Goal: Task Accomplishment & Management: Manage account settings

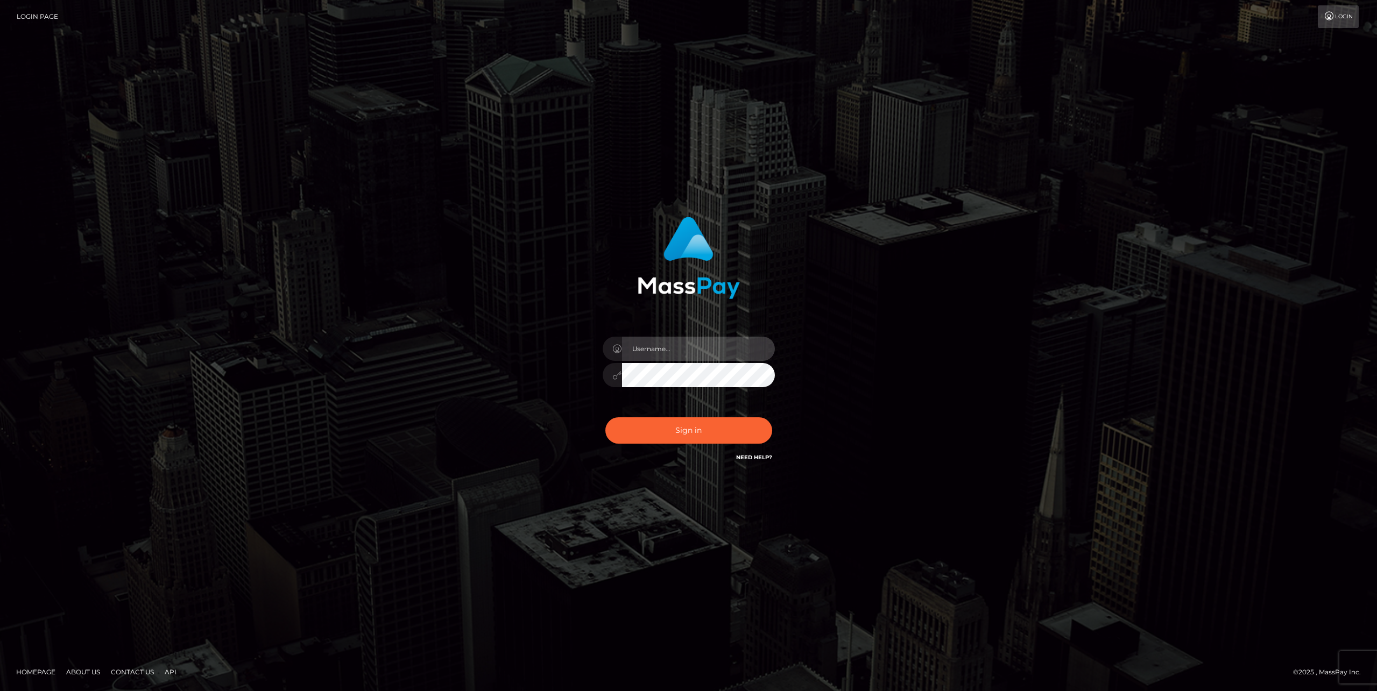
click at [688, 347] on input "text" at bounding box center [698, 349] width 153 height 24
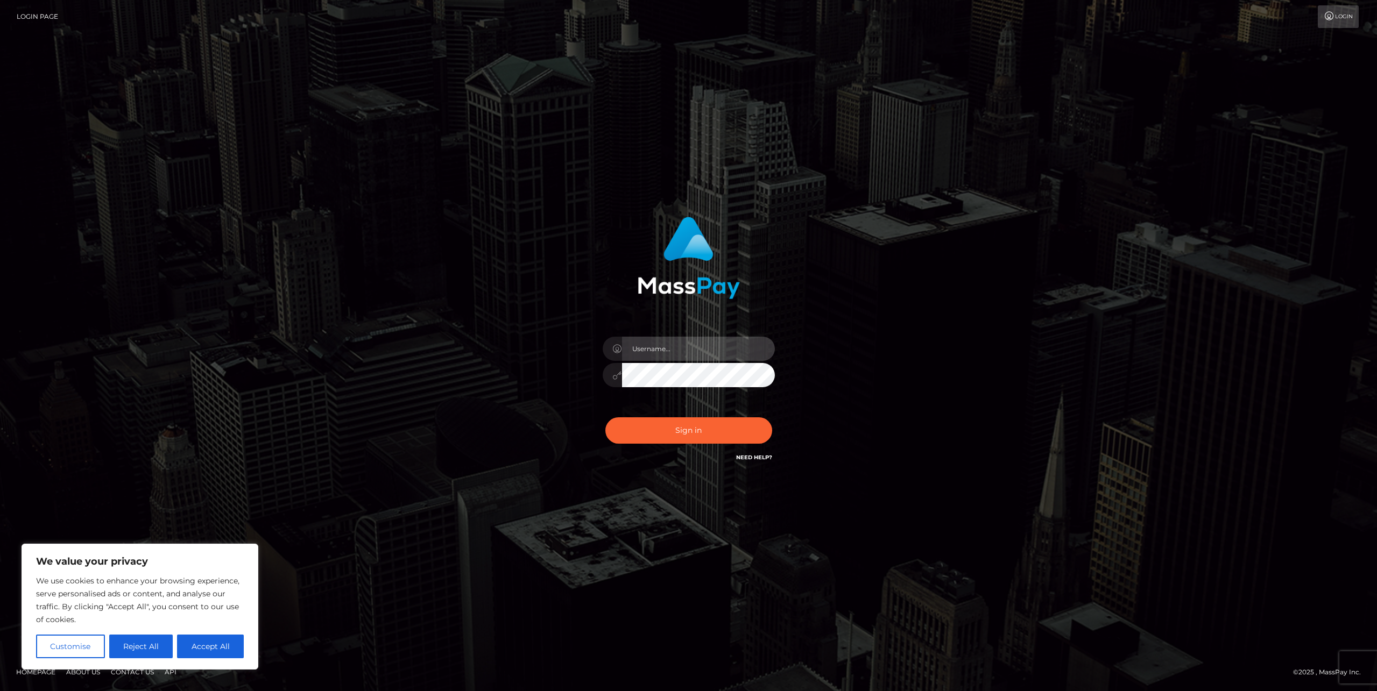
click at [688, 347] on input "text" at bounding box center [698, 349] width 153 height 24
click at [686, 347] on input "text" at bounding box center [698, 349] width 153 height 24
click at [669, 350] on input "text" at bounding box center [698, 349] width 153 height 24
paste input "SupportCases"
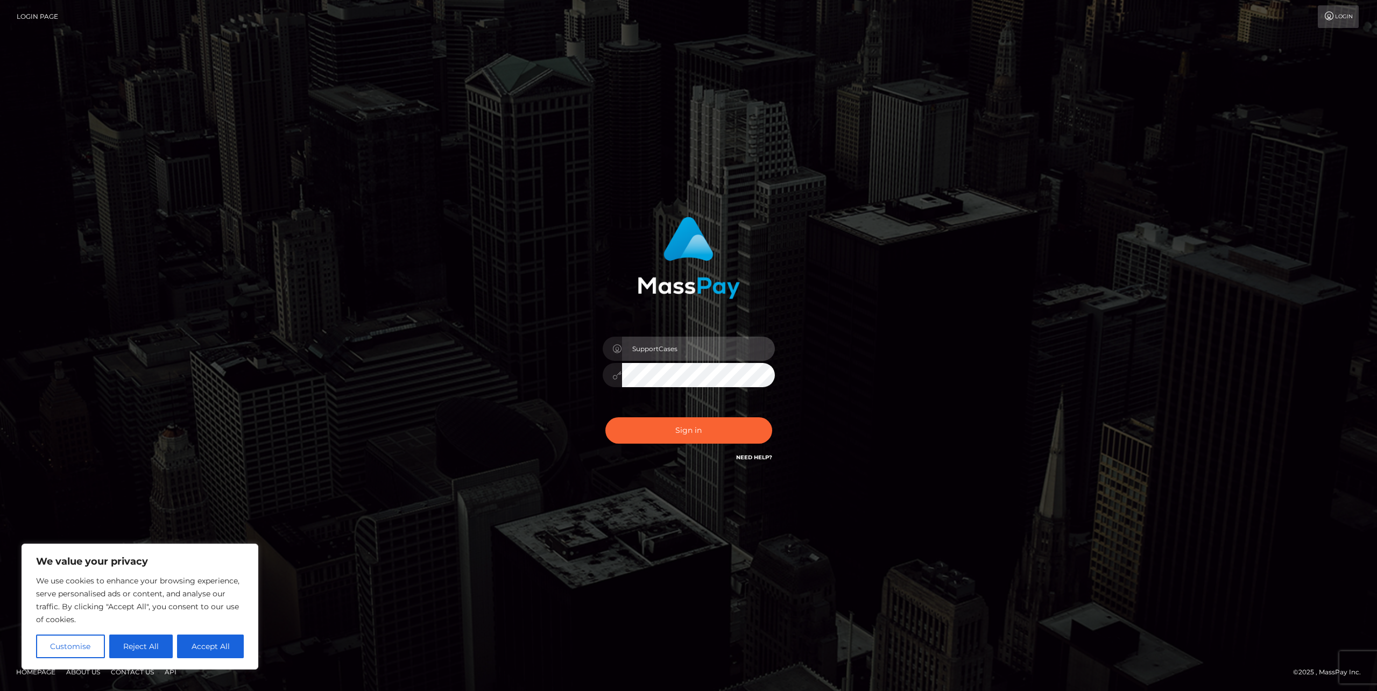
type input "SupportCases"
click at [705, 430] on button "Sign in" at bounding box center [688, 430] width 167 height 26
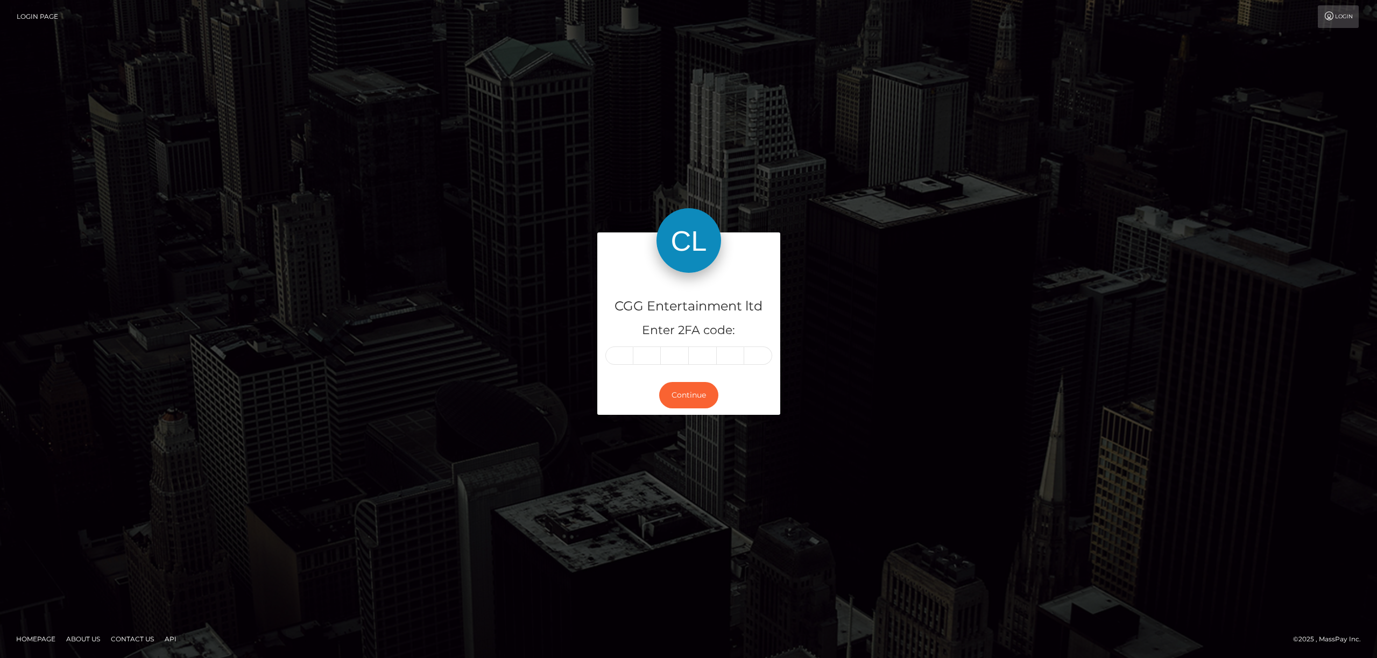
click at [618, 351] on input "text" at bounding box center [619, 355] width 28 height 18
type input "1"
type input "2"
type input "1"
type input "3"
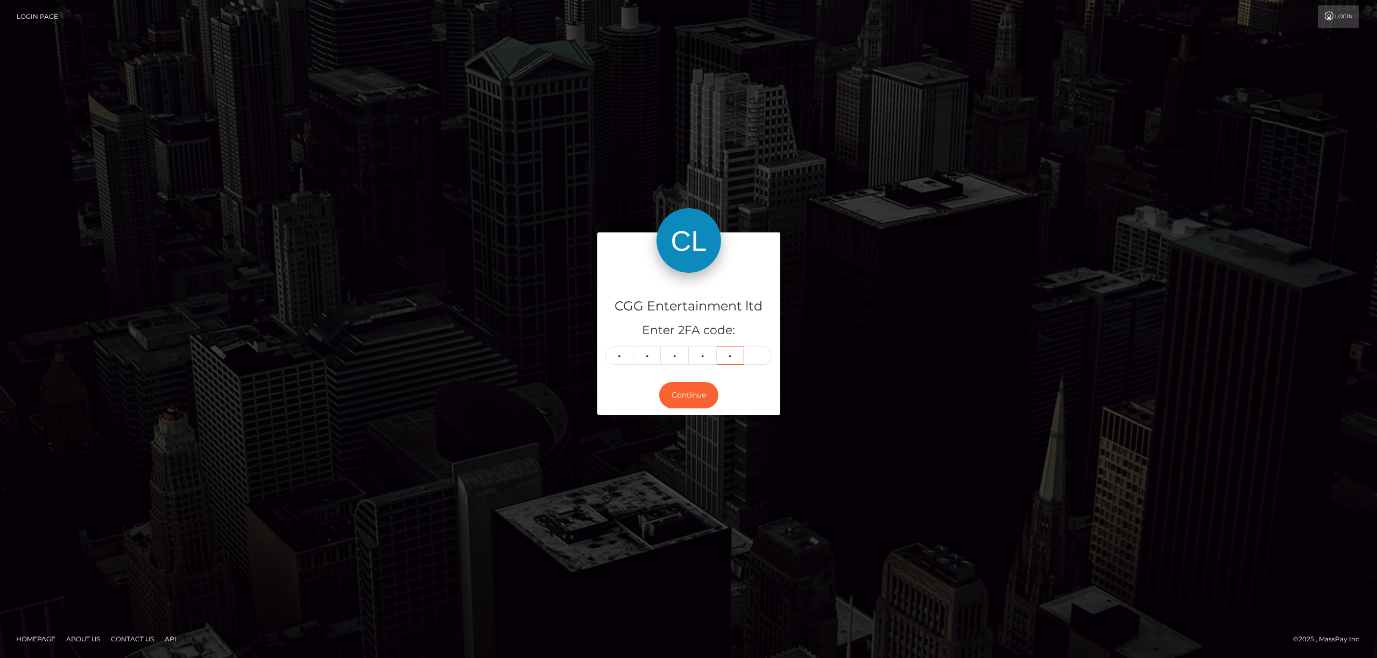
type input "3"
